Goal: Check status: Check status

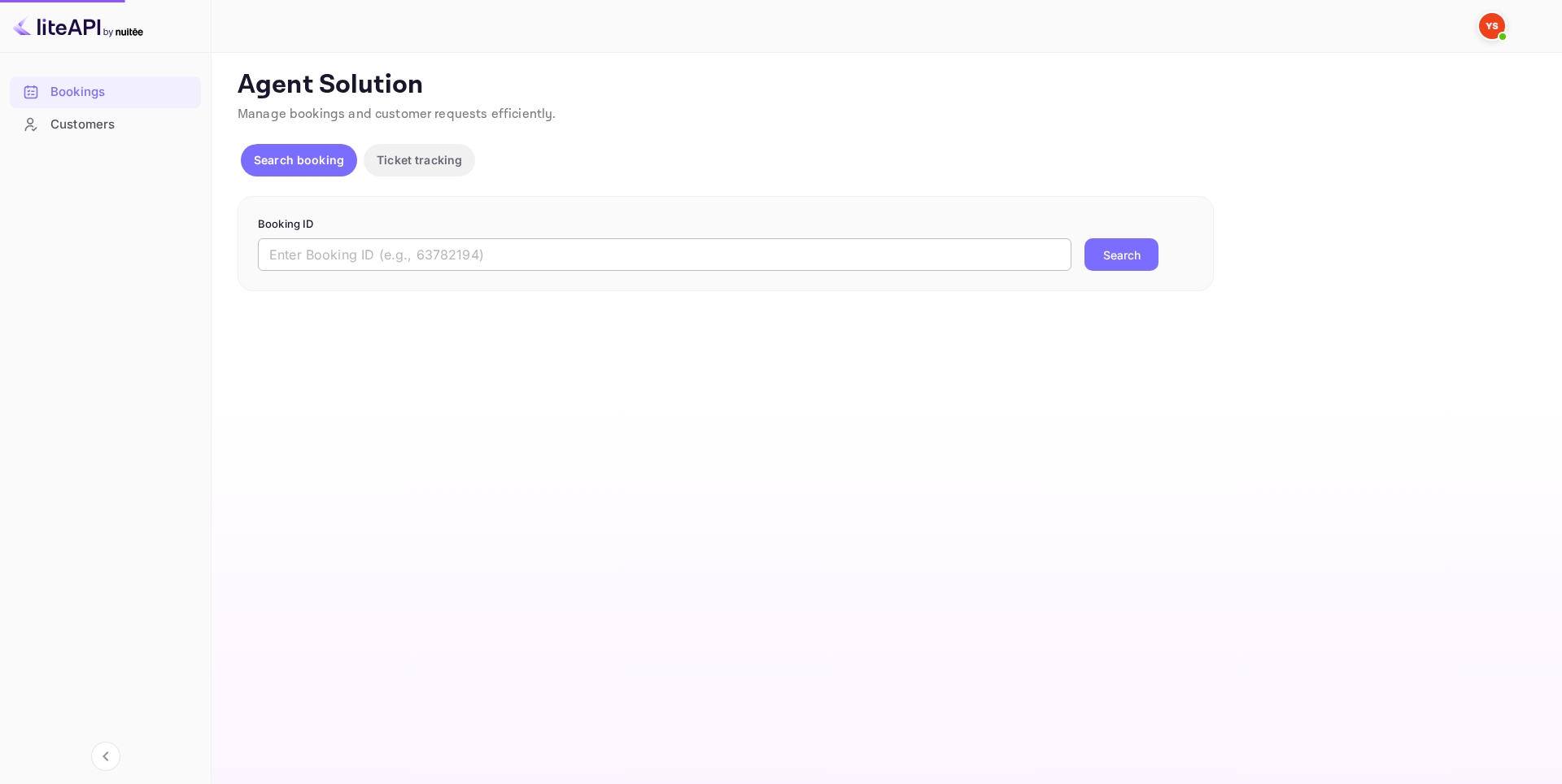
click at [565, 253] on input "text" at bounding box center [664, 254] width 813 height 33
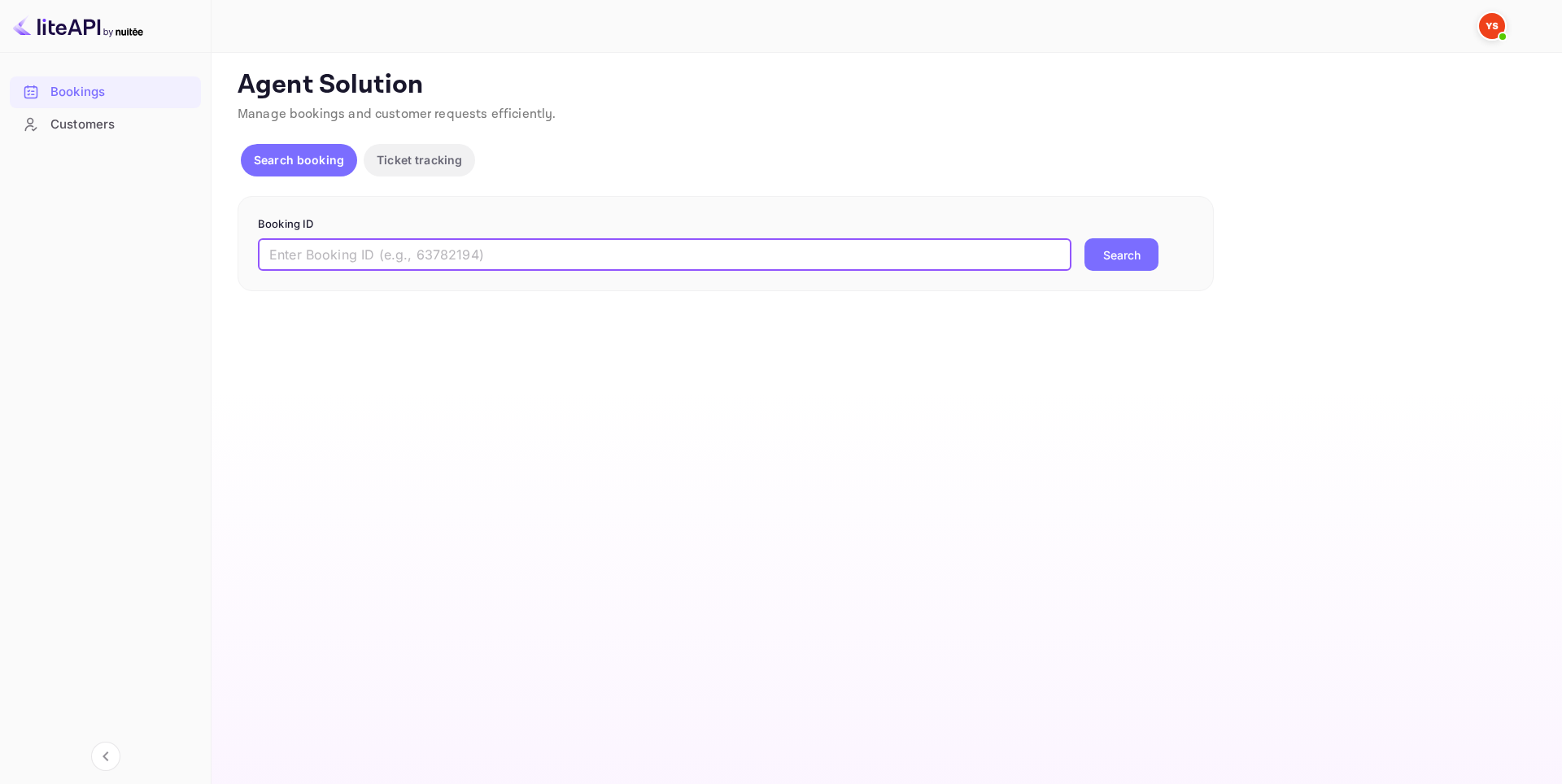
paste input "9998641"
type input "9998641"
click at [1123, 256] on button "Search" at bounding box center [1121, 254] width 74 height 33
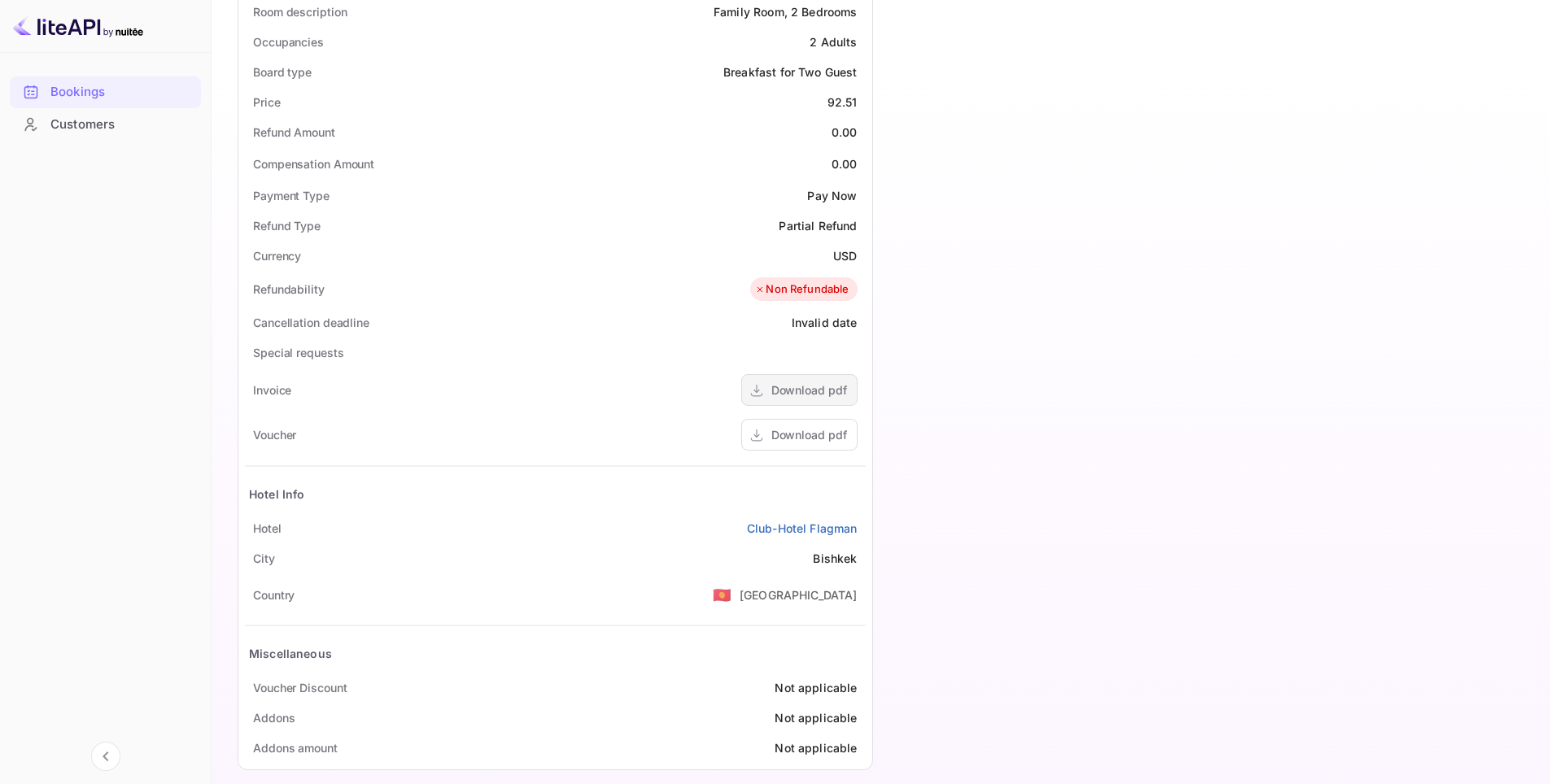
scroll to position [650, 0]
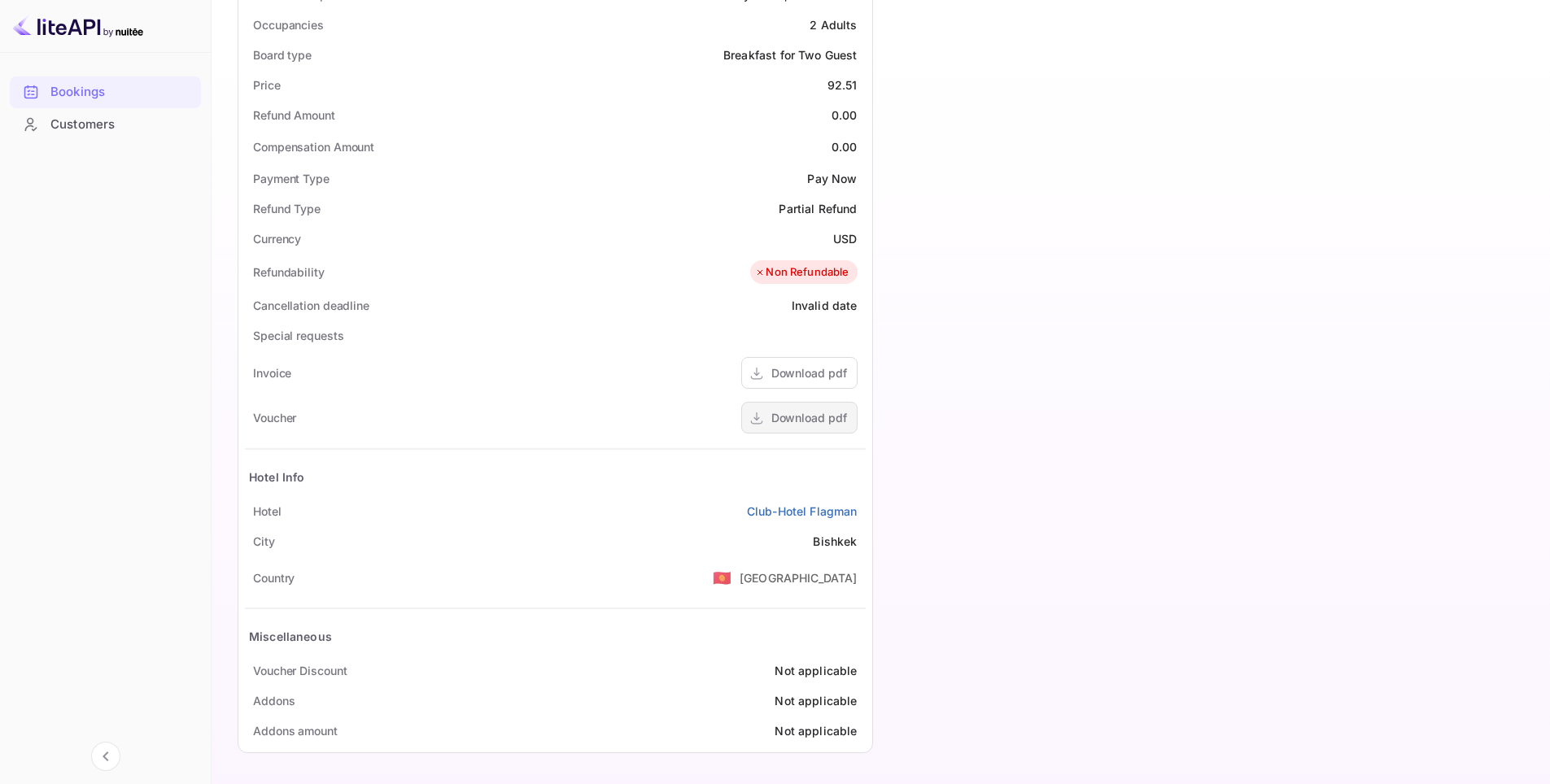
click at [784, 410] on div "Download pdf" at bounding box center [809, 417] width 76 height 17
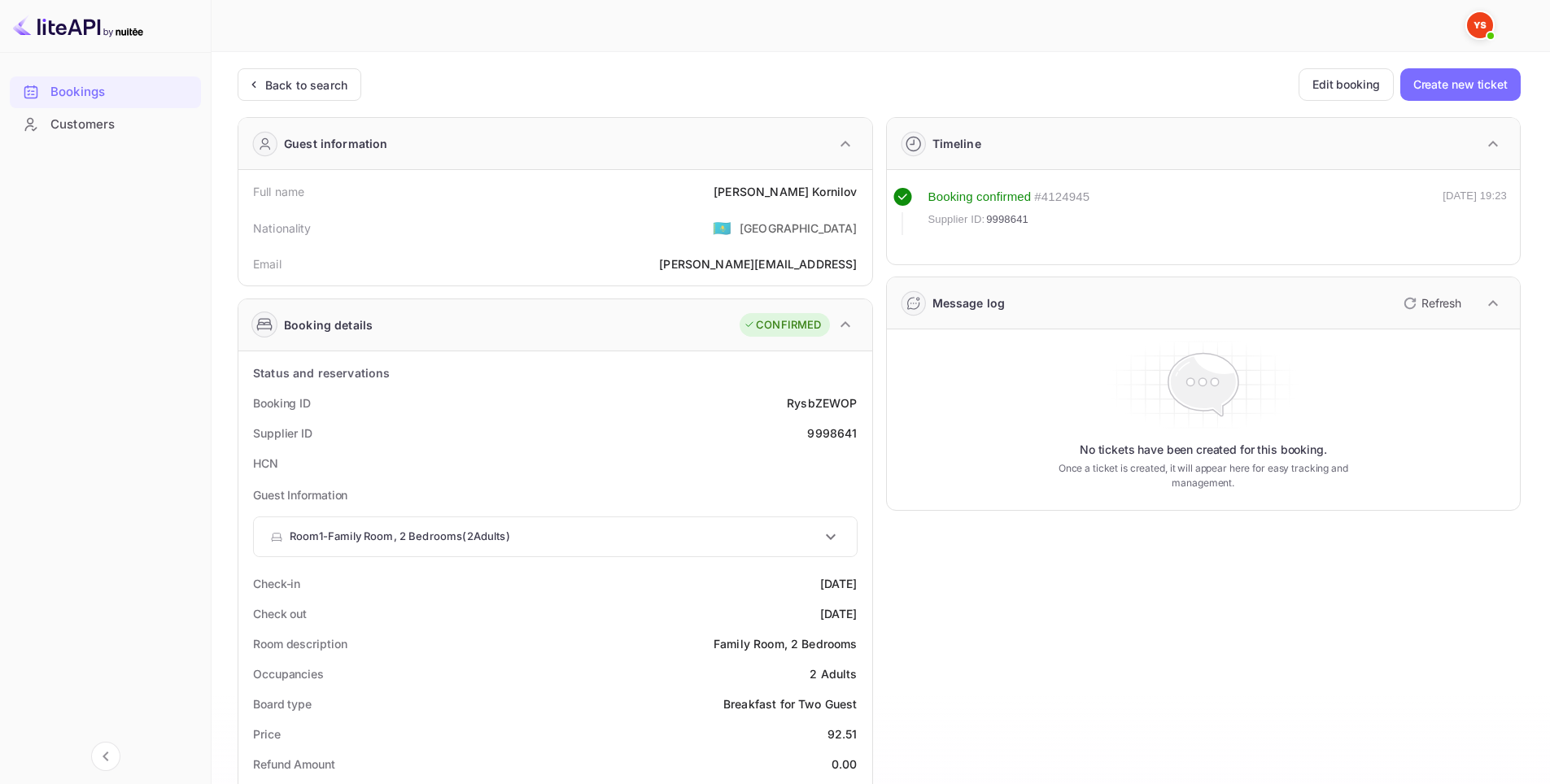
scroll to position [0, 0]
click at [825, 442] on div "Supplier ID 9998641" at bounding box center [555, 434] width 621 height 30
copy div "9998641"
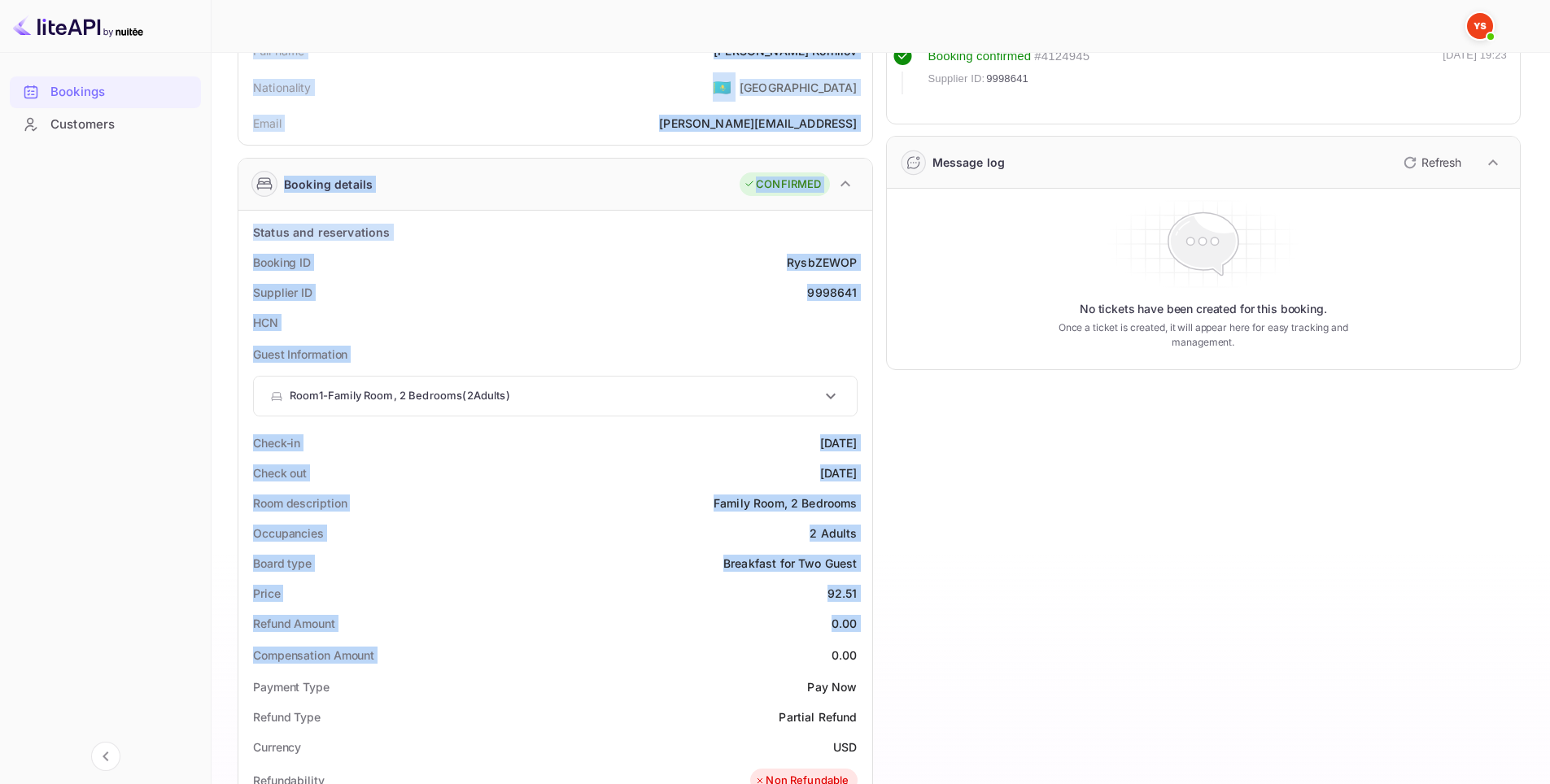
scroll to position [488, 0]
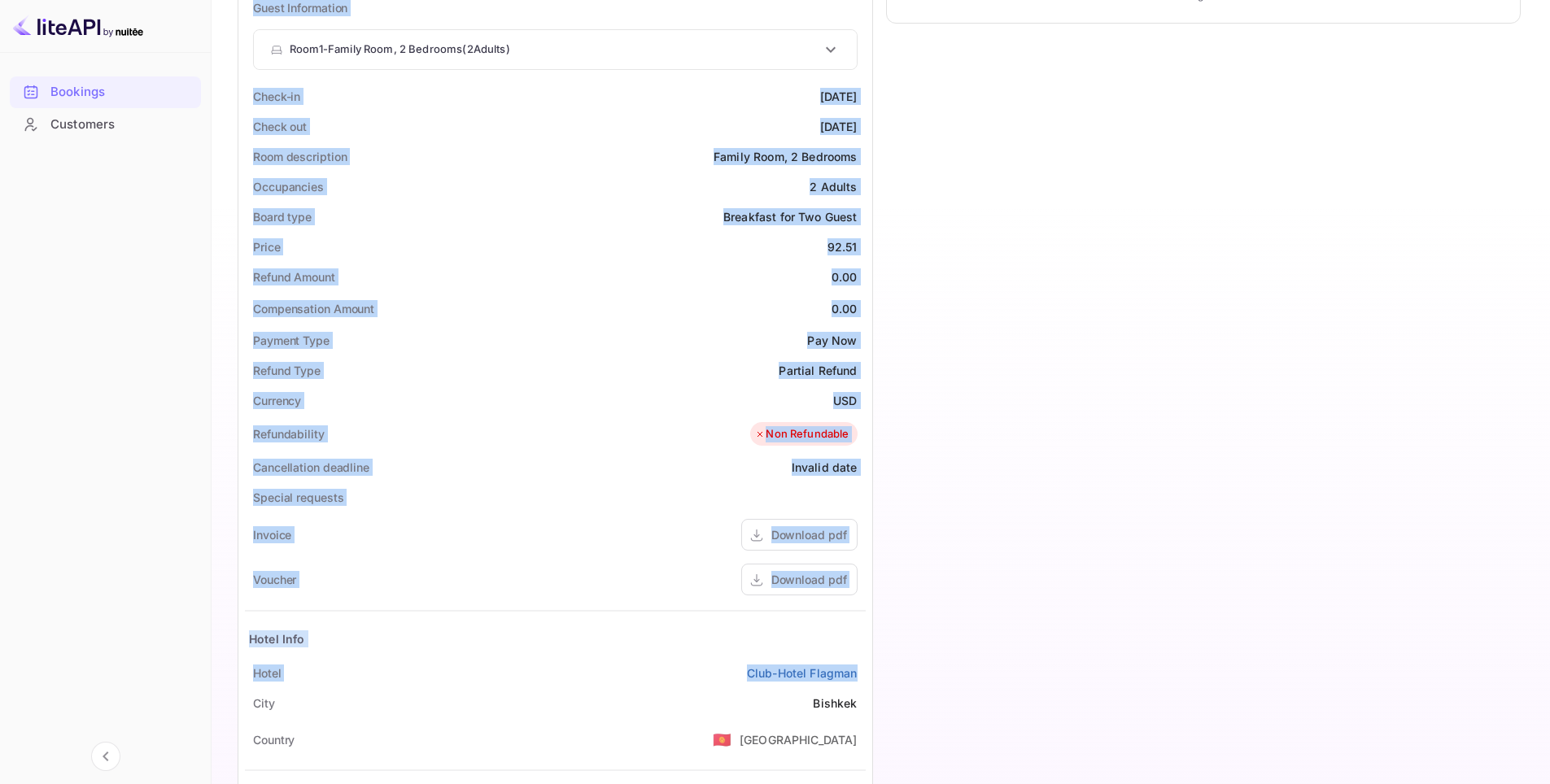
drag, startPoint x: 231, startPoint y: 194, endPoint x: 869, endPoint y: 677, distance: 800.2
click at [869, 677] on div "Ticket Affiliate URL https://www.nuitee.com/ Business partner name Nuitee Trave…" at bounding box center [881, 254] width 1299 height 1345
copy div "Full name Igor Kornilov Nationality 🇰🇿 Kazakhstan Email mikhail.kirillov@3opini…"
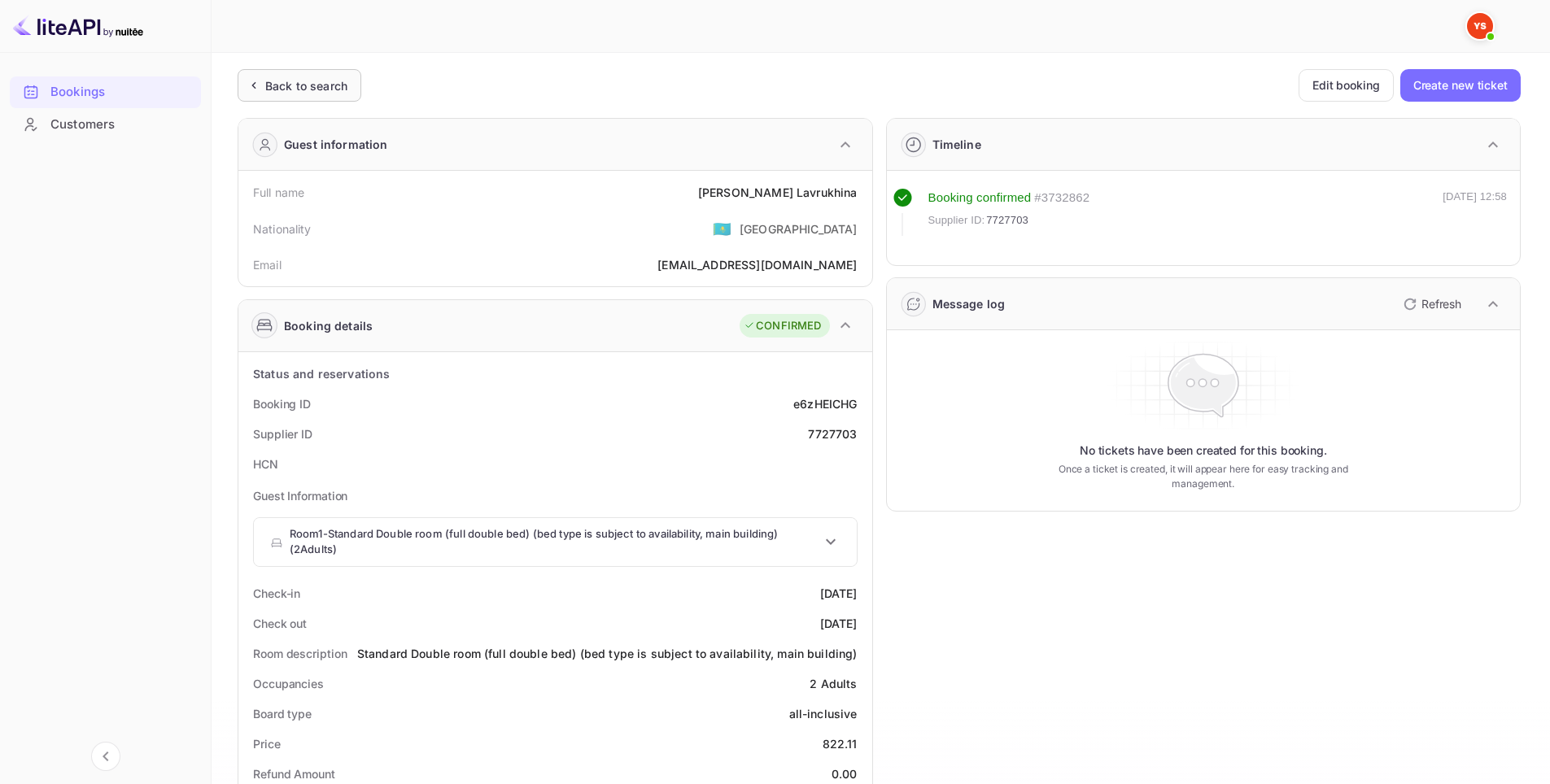
click at [311, 91] on div "Back to search" at bounding box center [305, 86] width 82 height 17
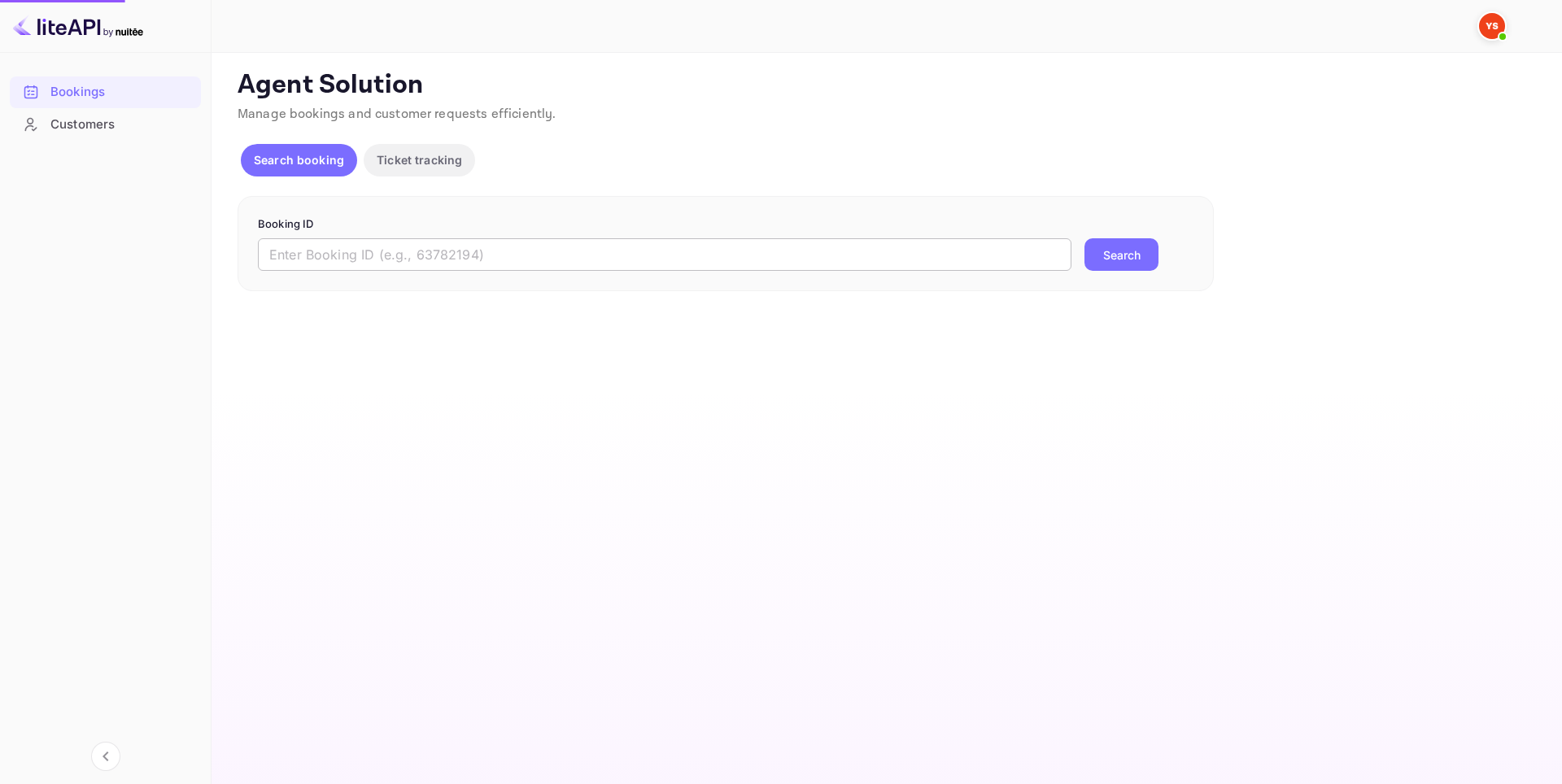
click at [522, 240] on input "text" at bounding box center [664, 254] width 813 height 33
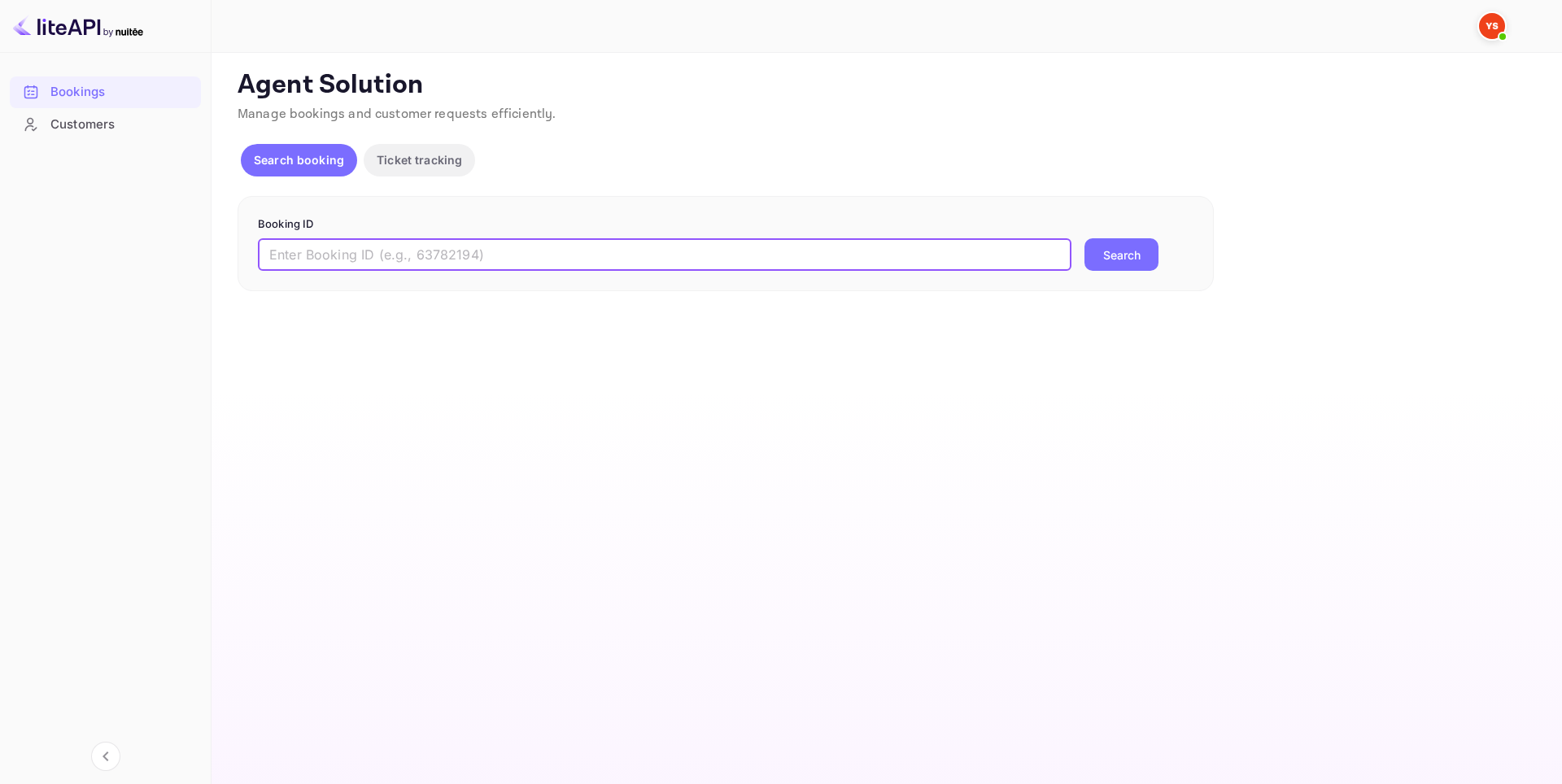
paste input "9888786"
type input "9888786"
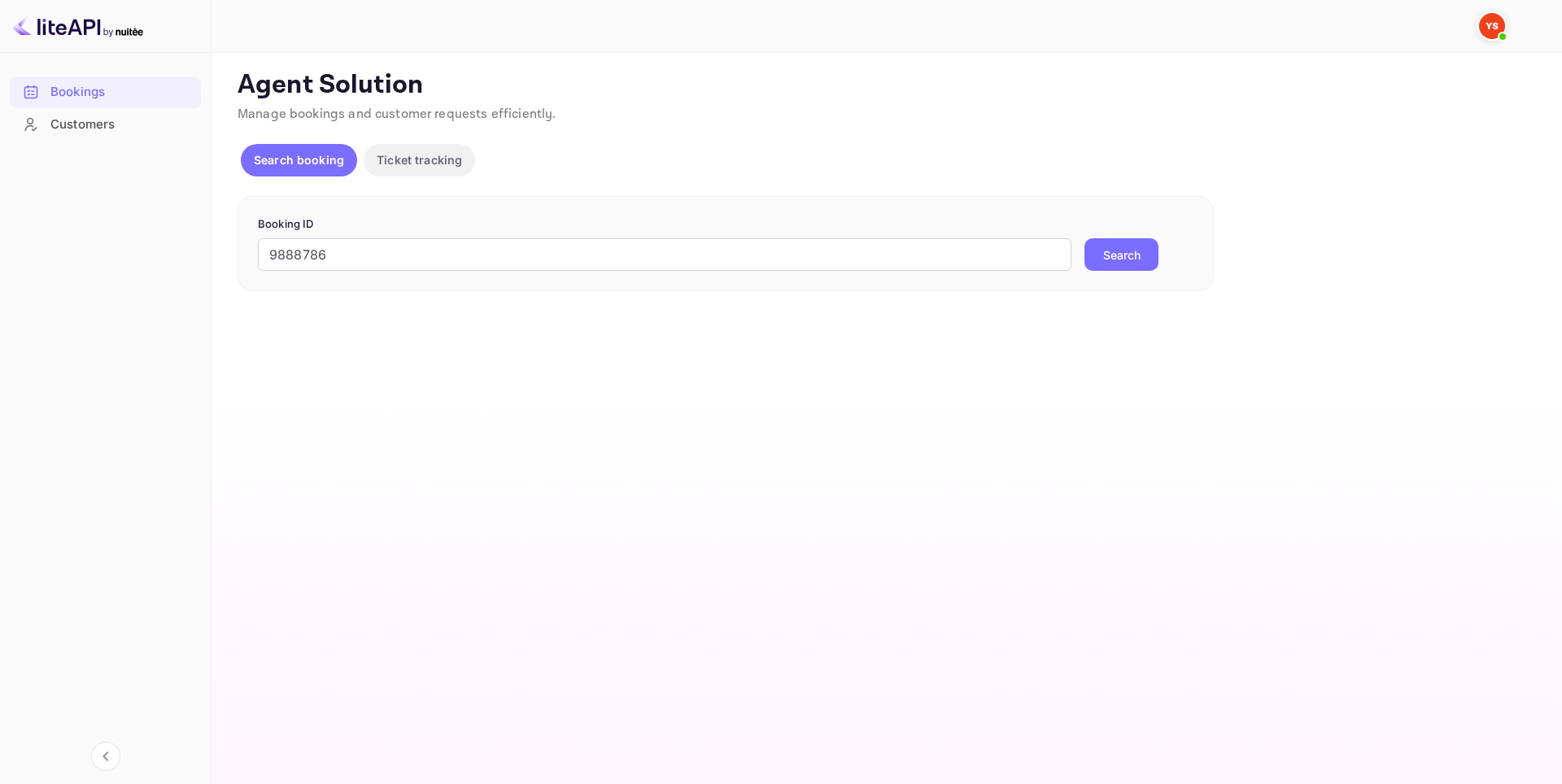
click at [1113, 256] on button "Search" at bounding box center [1121, 254] width 74 height 33
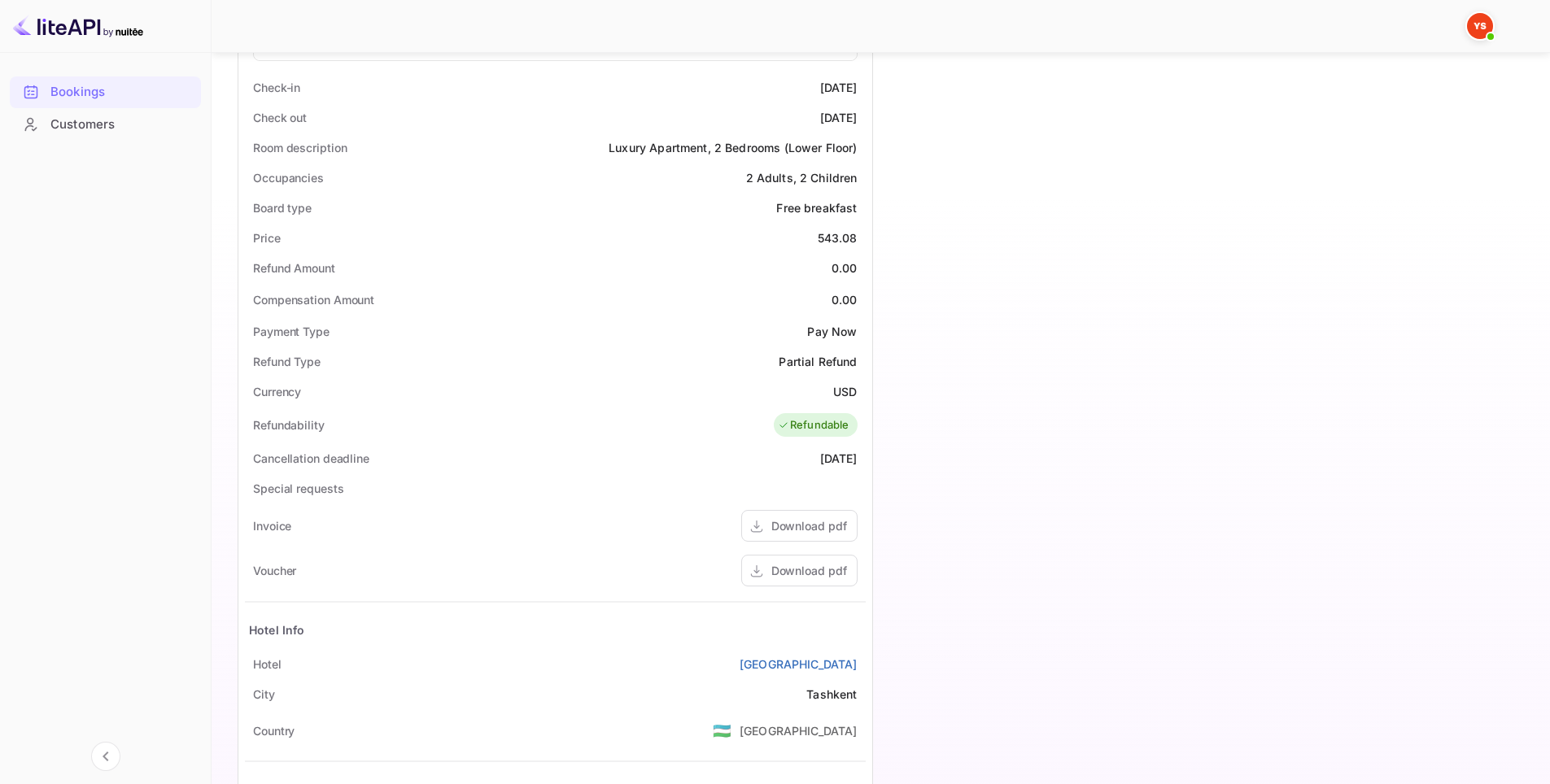
scroll to position [650, 0]
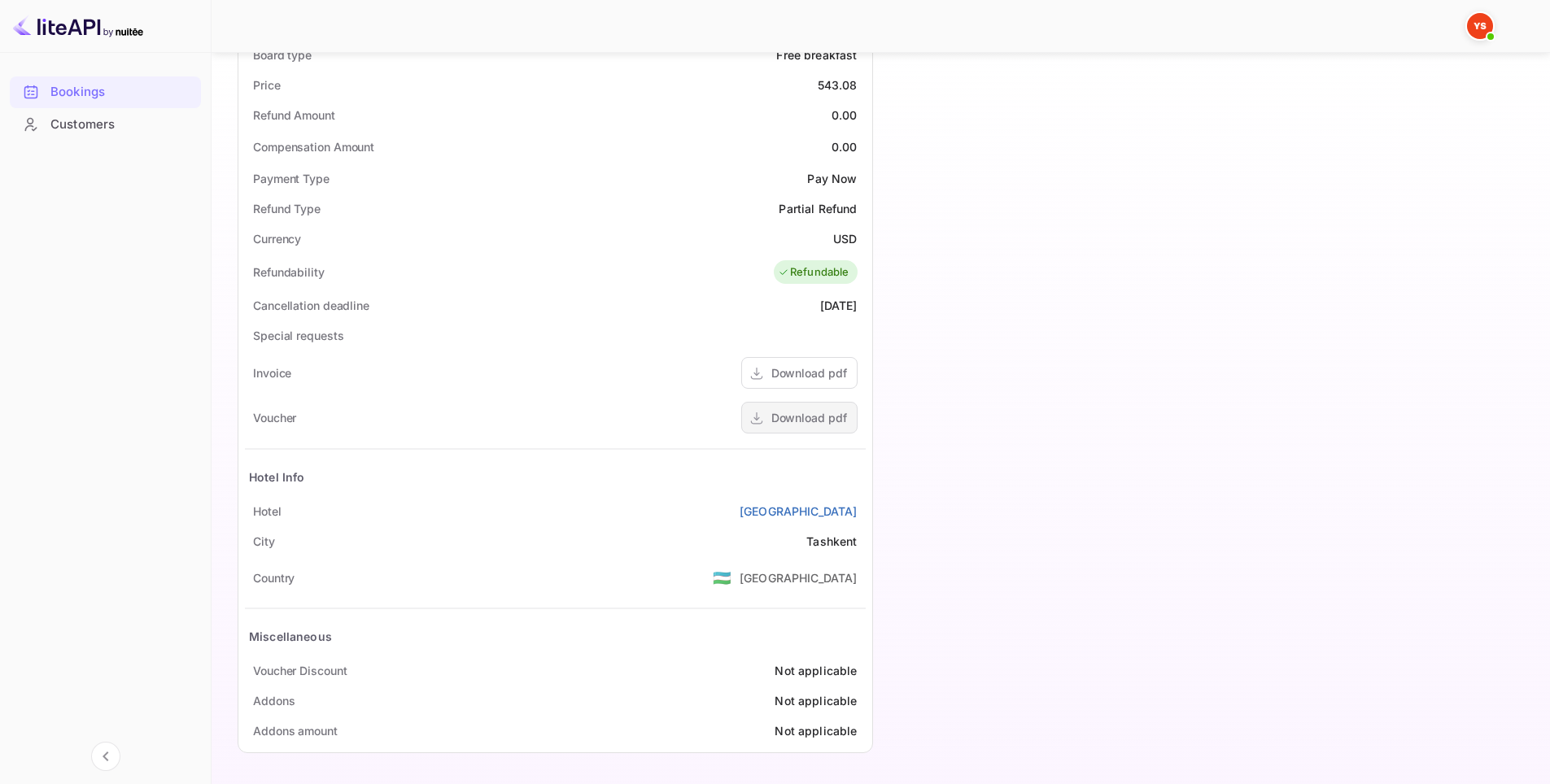
click at [824, 413] on div "Download pdf" at bounding box center [809, 417] width 76 height 17
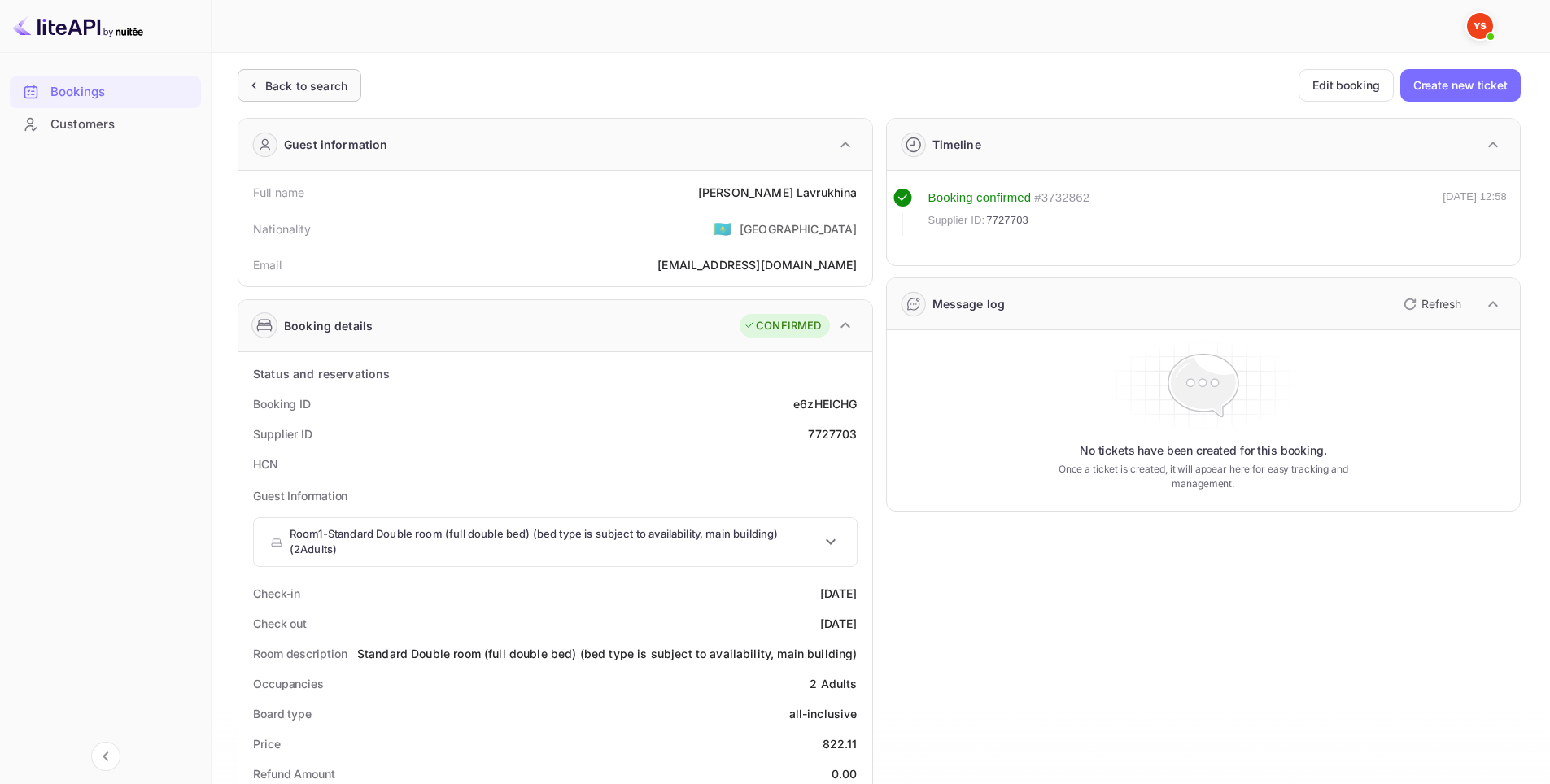
click at [290, 93] on div "Back to search" at bounding box center [305, 86] width 82 height 17
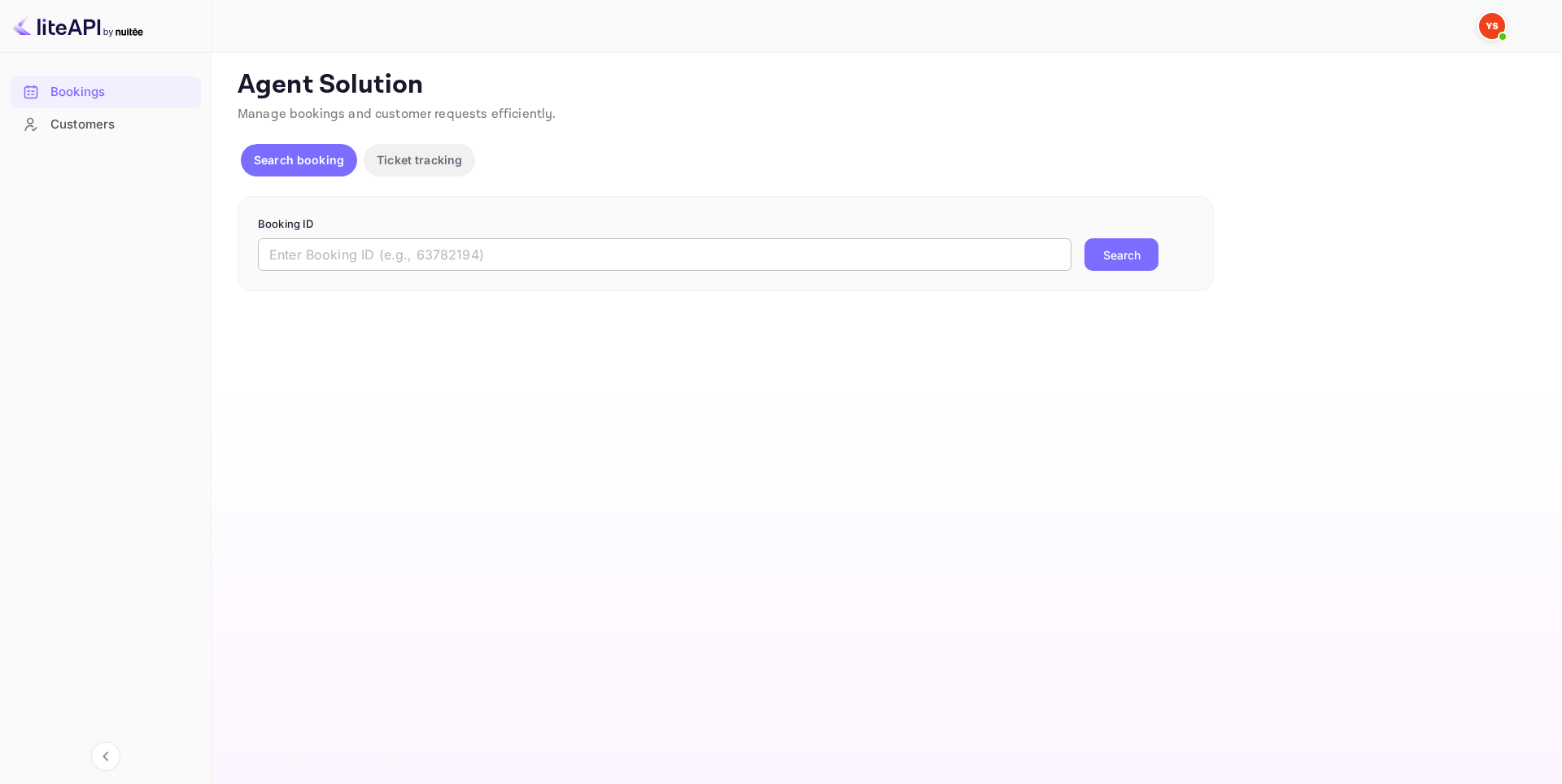
click at [429, 265] on input "text" at bounding box center [664, 254] width 813 height 33
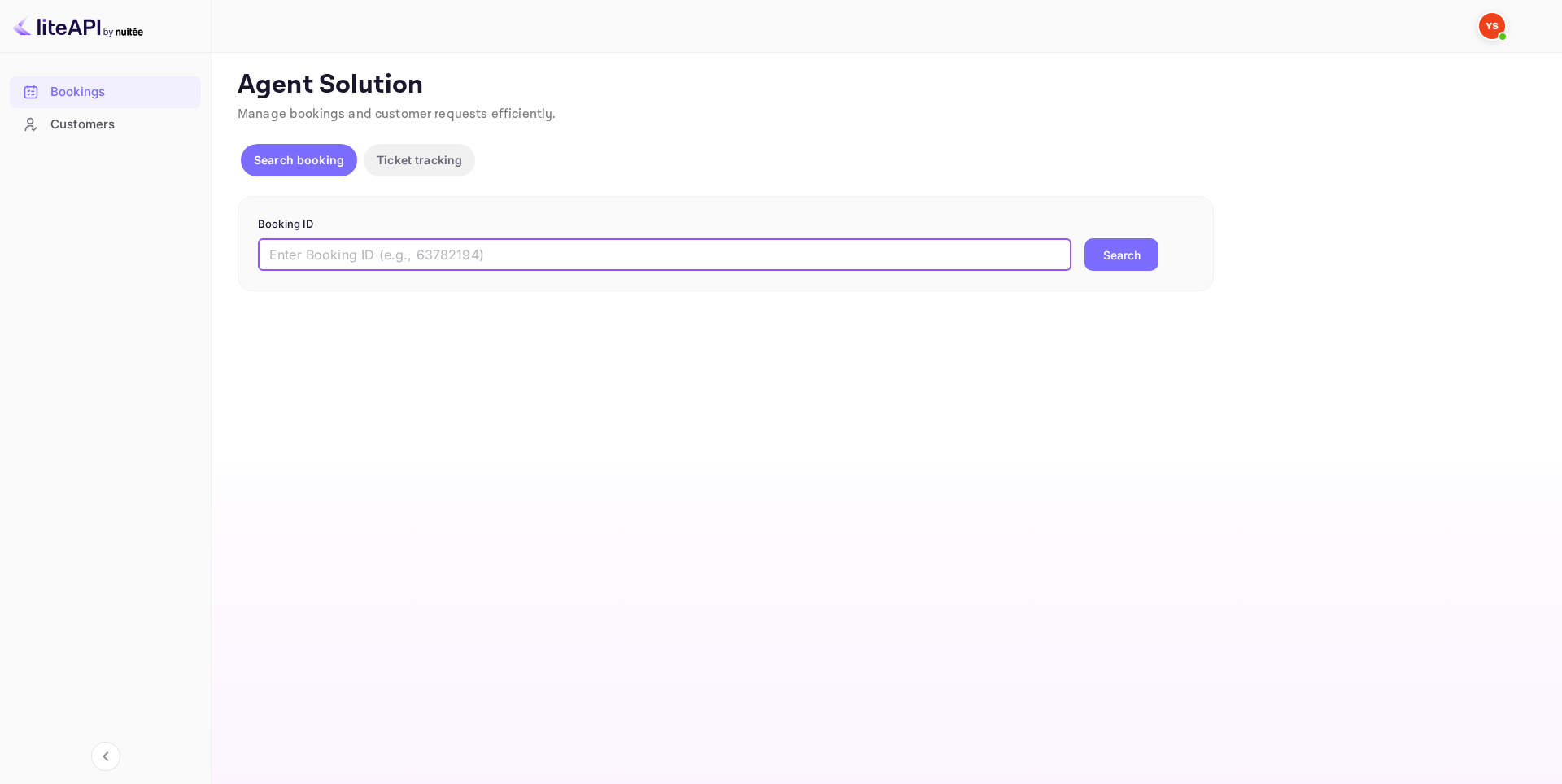
paste input "9574088"
type input "9574088"
click at [1103, 244] on button "Search" at bounding box center [1121, 254] width 74 height 33
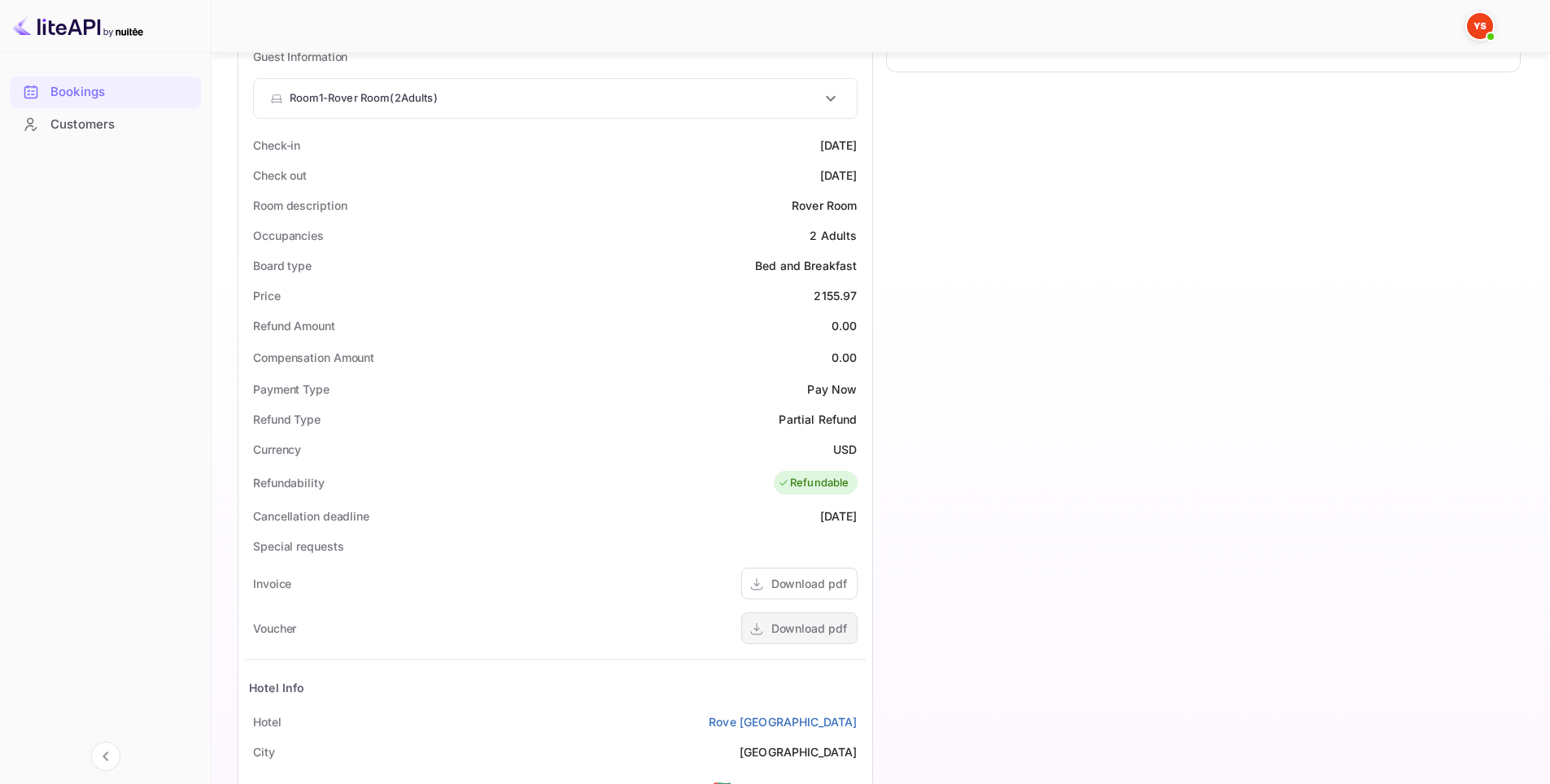
scroll to position [650, 0]
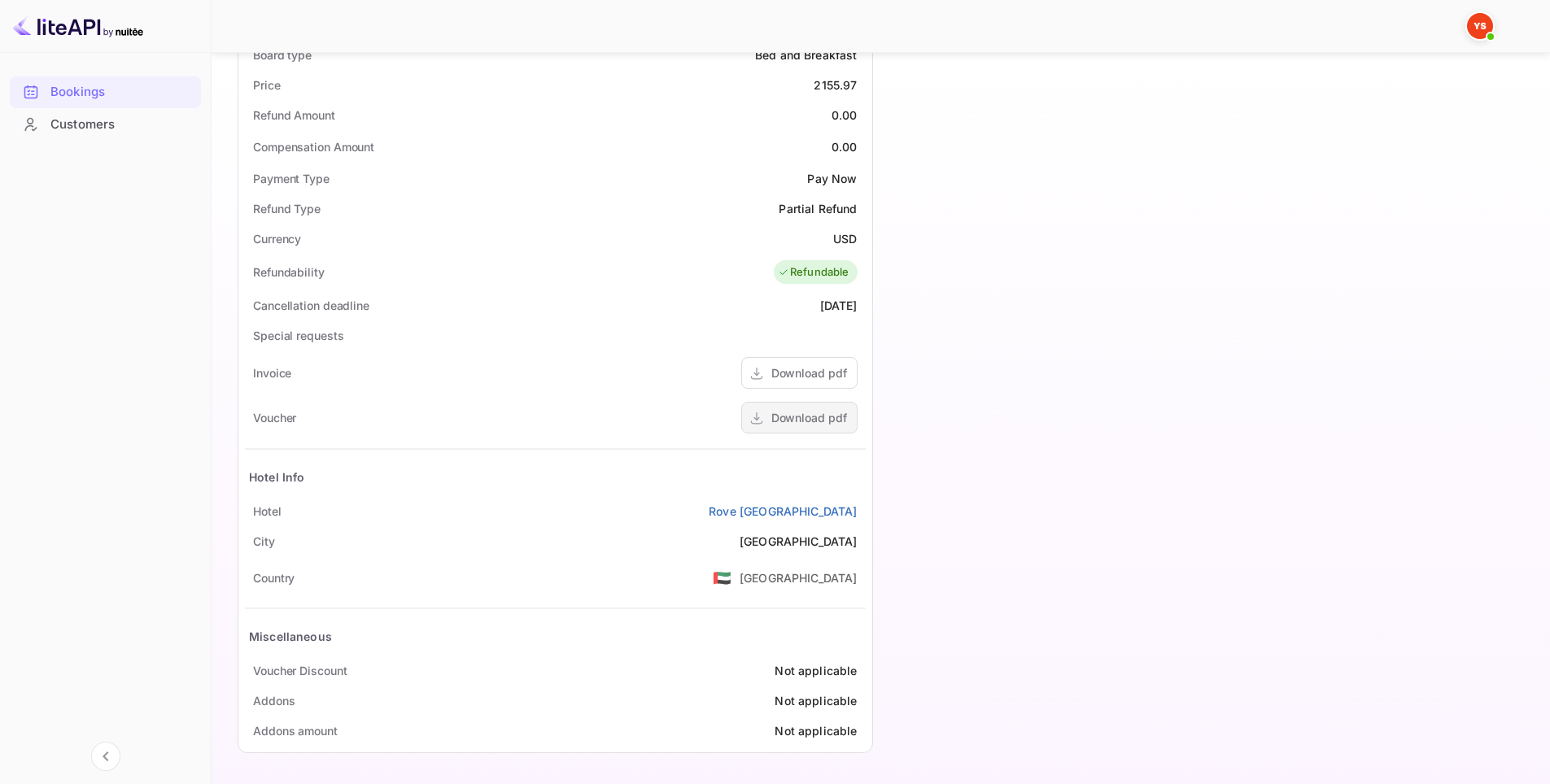
click at [825, 423] on div "Download pdf" at bounding box center [809, 417] width 76 height 17
